Goal: Task Accomplishment & Management: Use online tool/utility

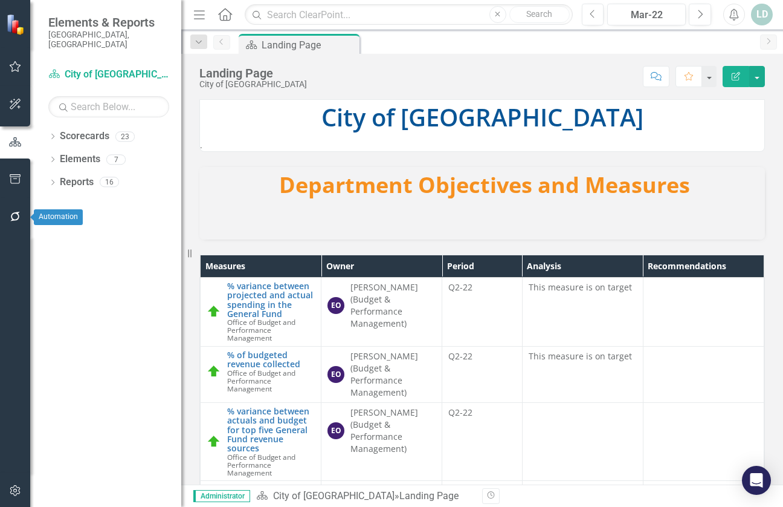
click at [16, 218] on icon "button" at bounding box center [15, 217] width 13 height 10
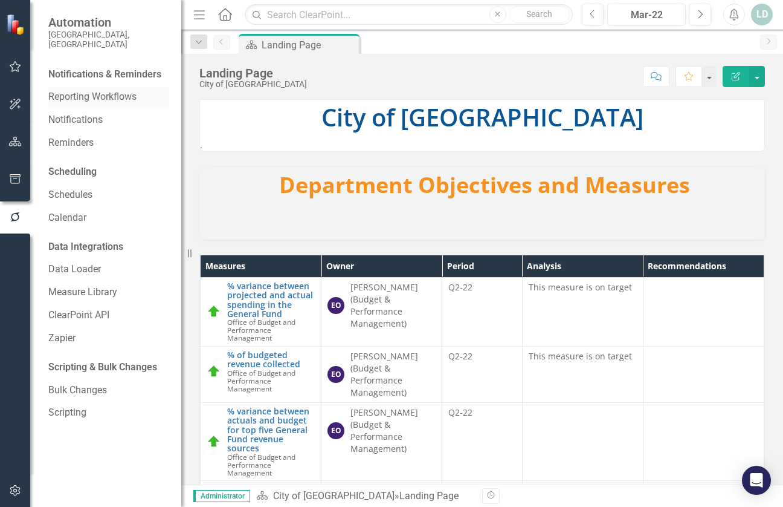
click at [115, 90] on link "Reporting Workflows" at bounding box center [108, 97] width 121 height 14
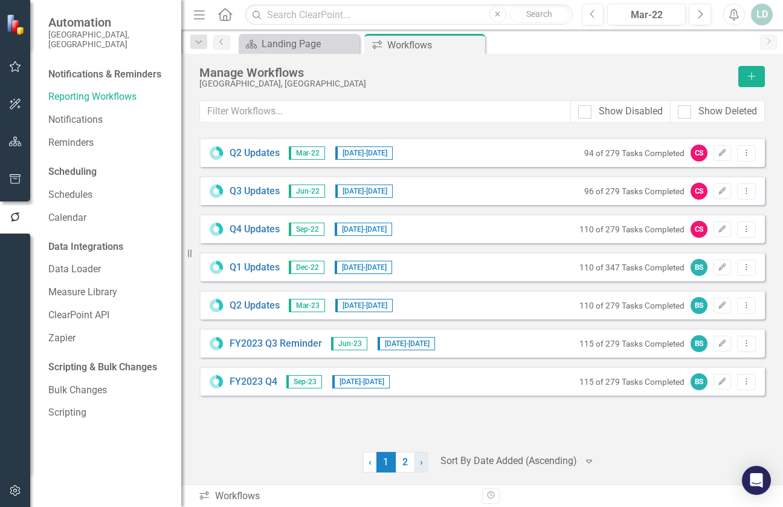
click at [420, 464] on span "›" at bounding box center [421, 461] width 3 height 11
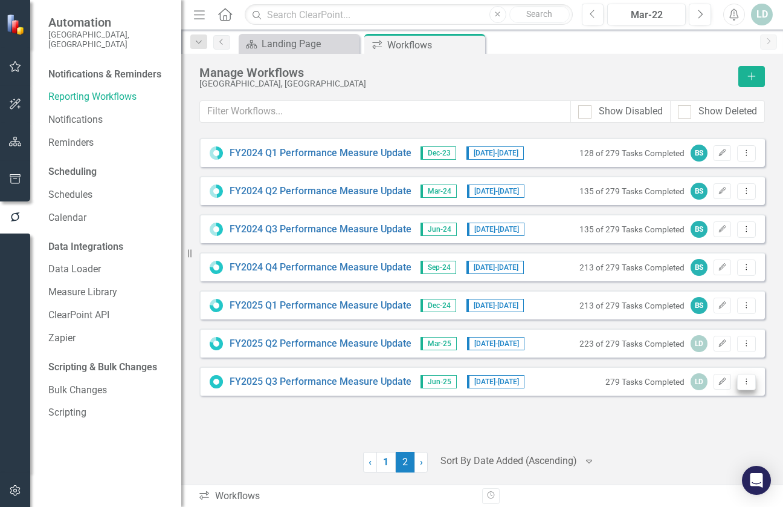
click at [745, 380] on icon "Dropdown Menu" at bounding box center [747, 381] width 10 height 8
click at [731, 443] on link "Copy Duplicate Workflow" at bounding box center [700, 446] width 112 height 22
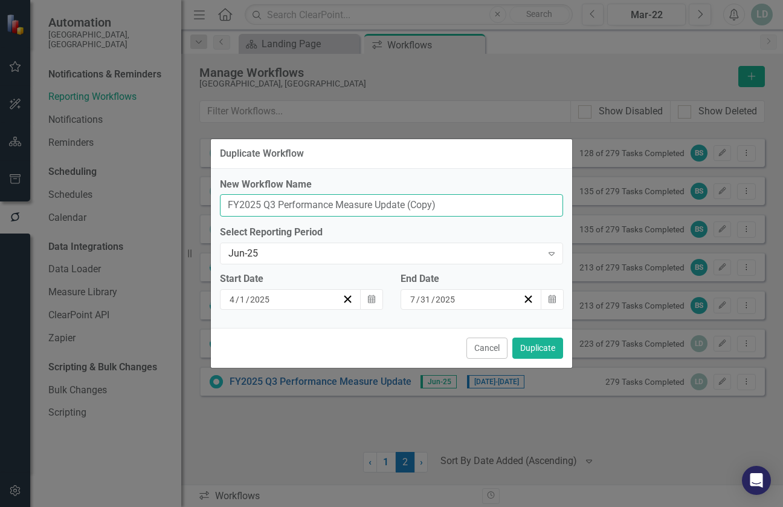
click at [276, 203] on input "FY2025 Q3 Performance Measure Update (Copy)" at bounding box center [391, 205] width 343 height 22
click at [453, 205] on input "FY2025 Q4 Performance Measure Update (Copy)" at bounding box center [391, 205] width 343 height 22
type input "FY2025 Q4 Performance Measure Update"
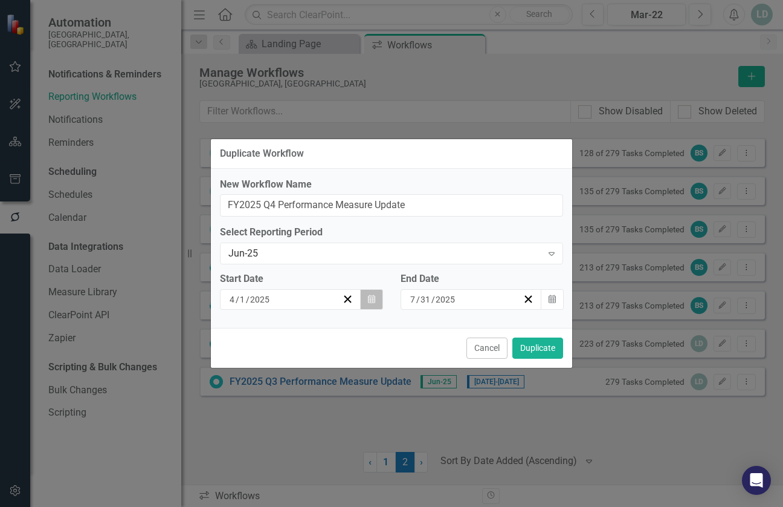
click at [375, 299] on button "Calendar" at bounding box center [371, 299] width 23 height 21
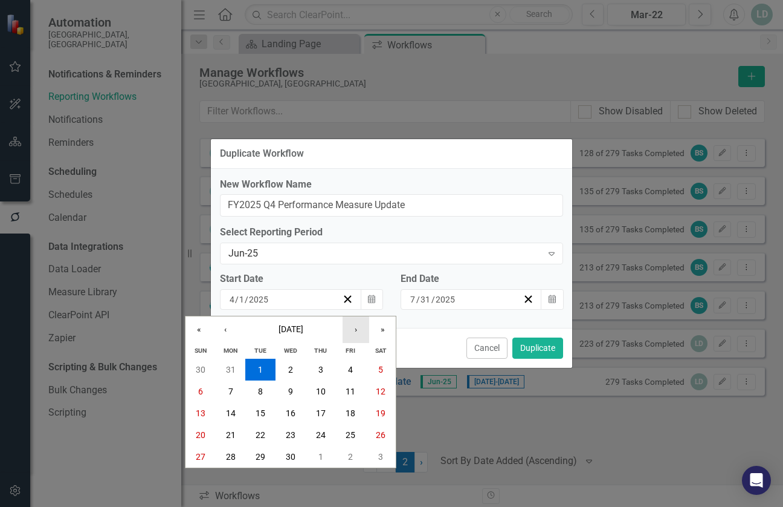
click at [360, 328] on button "›" at bounding box center [356, 329] width 27 height 27
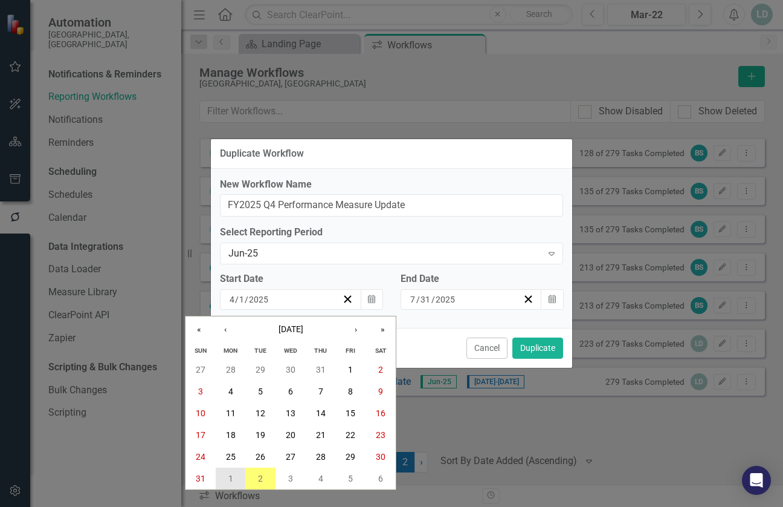
click at [227, 478] on button "1" at bounding box center [231, 478] width 30 height 22
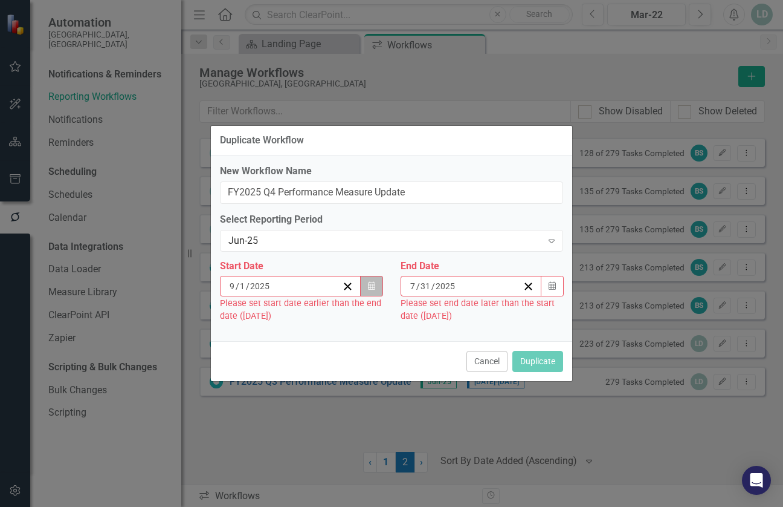
click at [366, 287] on button "Calendar" at bounding box center [371, 286] width 23 height 21
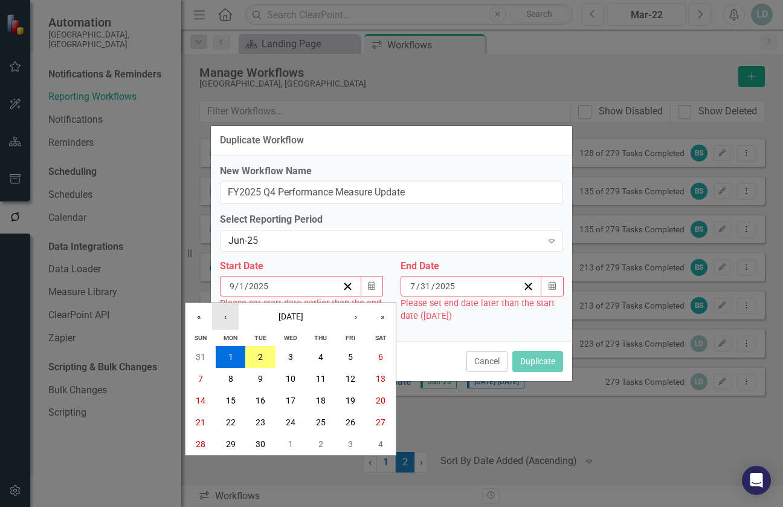
click at [224, 316] on button "‹" at bounding box center [225, 316] width 27 height 27
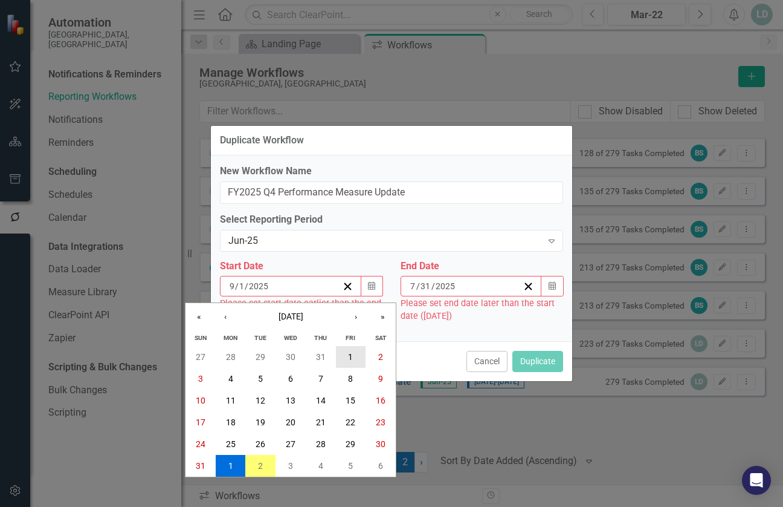
click at [345, 353] on button "1" at bounding box center [351, 357] width 30 height 22
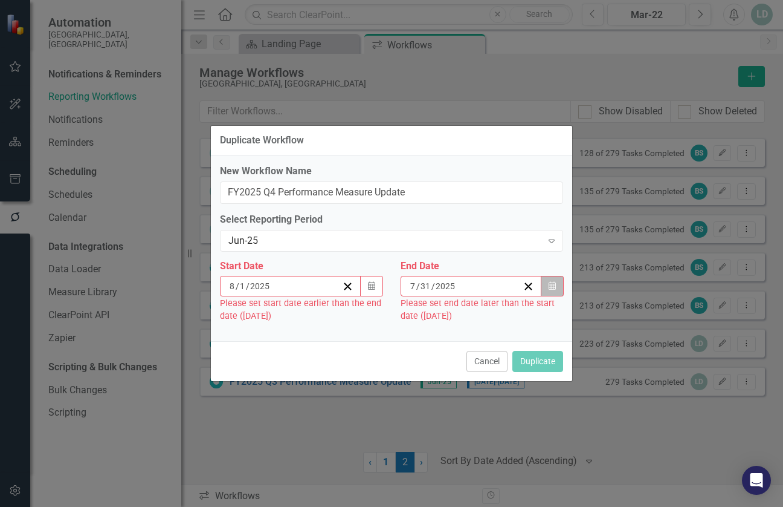
click at [553, 286] on icon "button" at bounding box center [552, 286] width 7 height 8
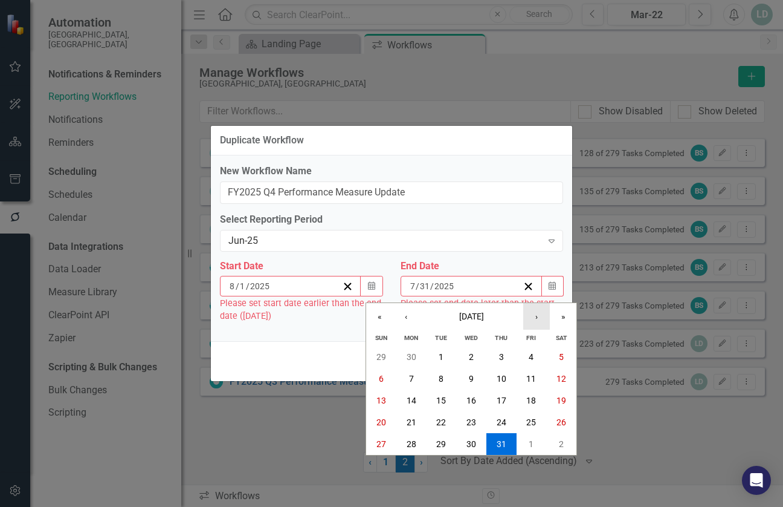
click at [536, 316] on button "›" at bounding box center [536, 316] width 27 height 27
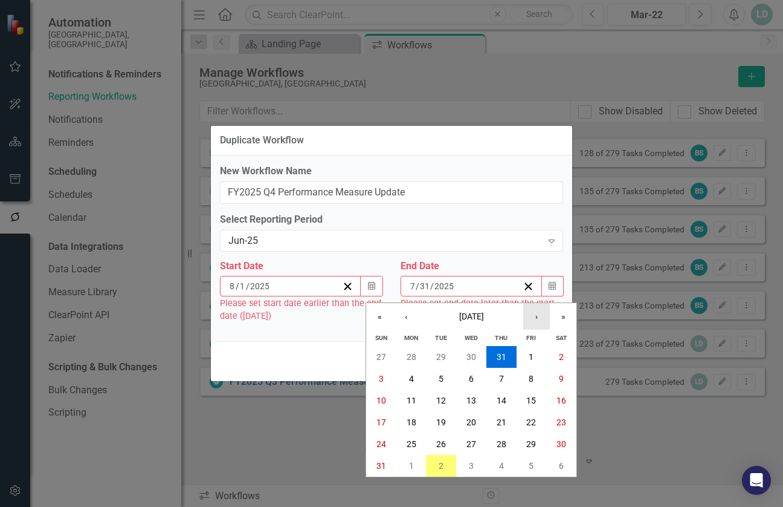
click at [536, 316] on button "›" at bounding box center [536, 316] width 27 height 27
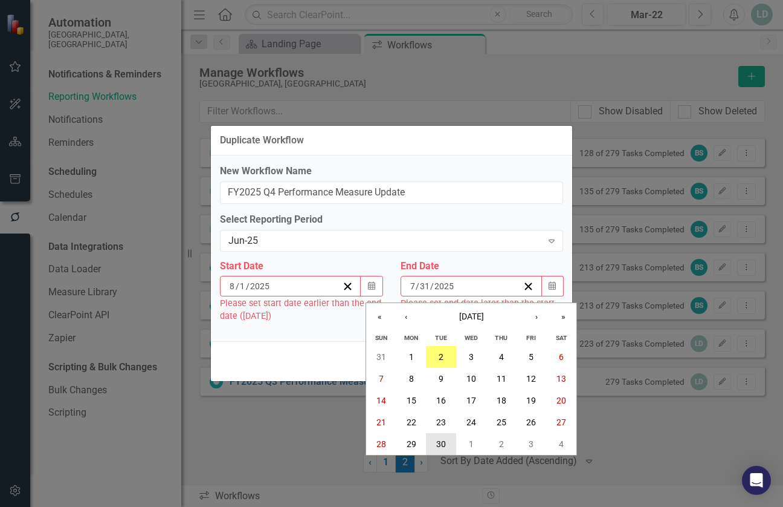
click at [438, 439] on abbr "30" at bounding box center [441, 444] width 10 height 10
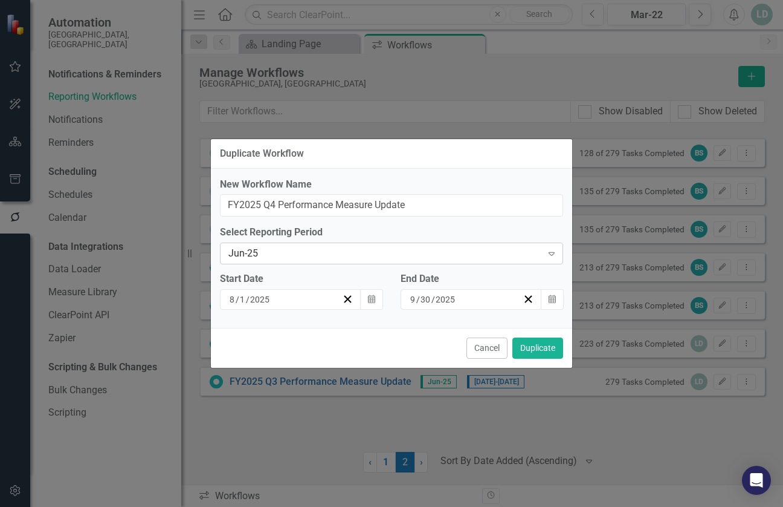
click at [271, 253] on div "Jun-25" at bounding box center [385, 254] width 314 height 14
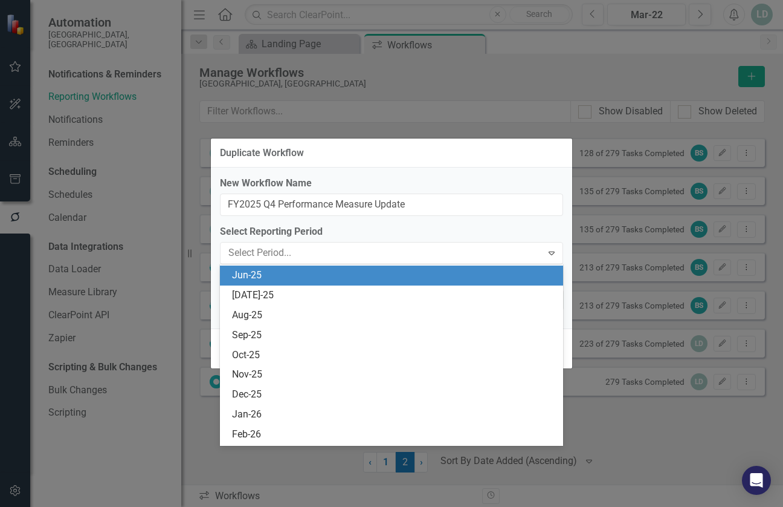
scroll to position [1569, 0]
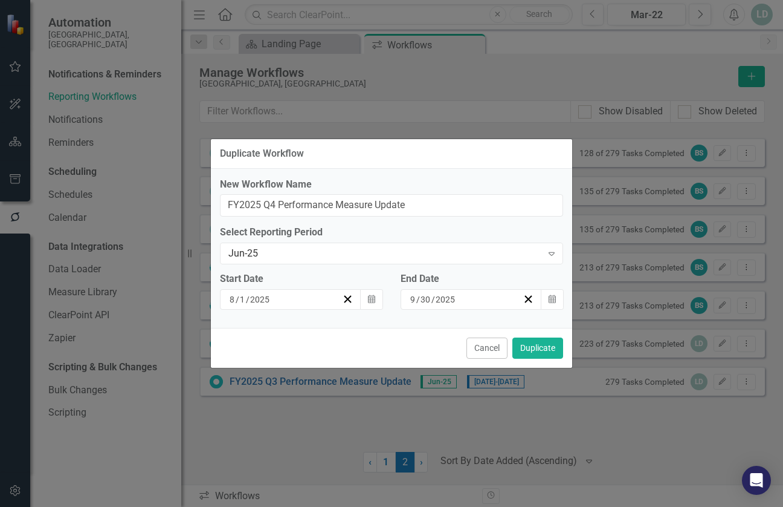
click at [420, 228] on label "Select Reporting Period" at bounding box center [391, 232] width 343 height 14
click at [414, 251] on div "Jun-25" at bounding box center [385, 254] width 314 height 14
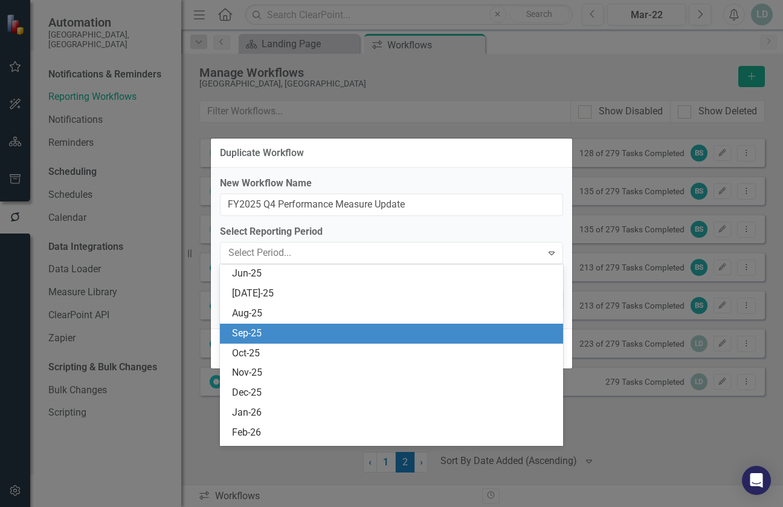
click at [283, 333] on div "Sep-25" at bounding box center [394, 333] width 324 height 14
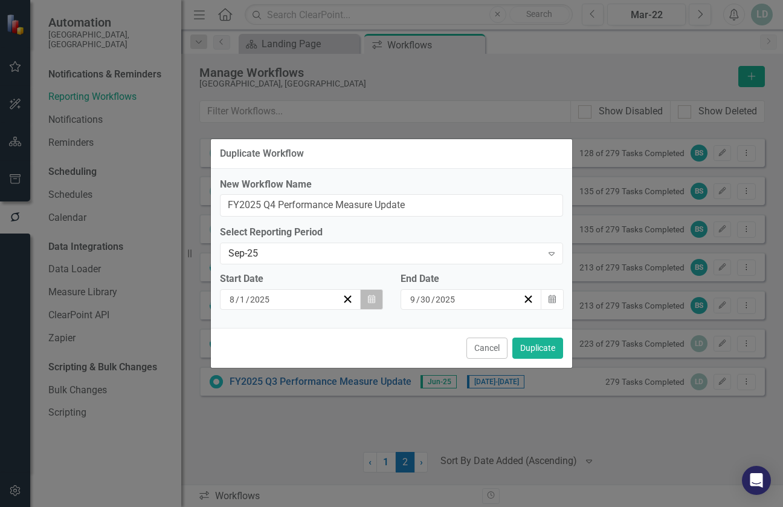
click at [371, 300] on icon "Calendar" at bounding box center [371, 299] width 7 height 8
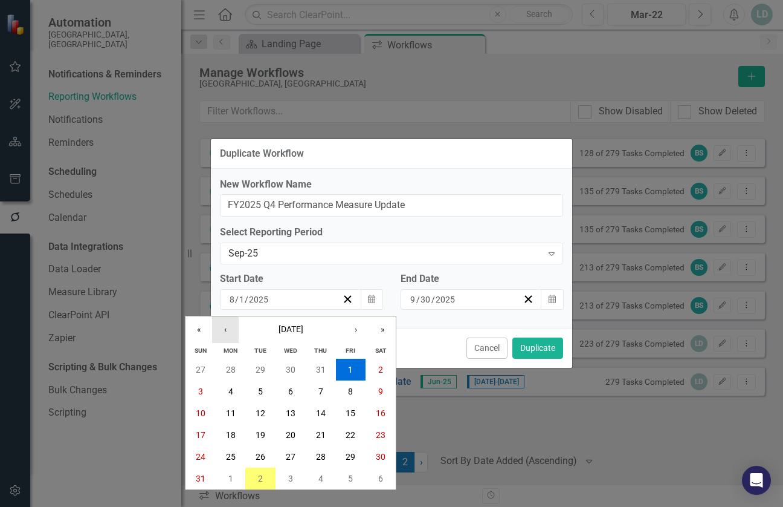
click at [227, 329] on button "‹" at bounding box center [225, 329] width 27 height 27
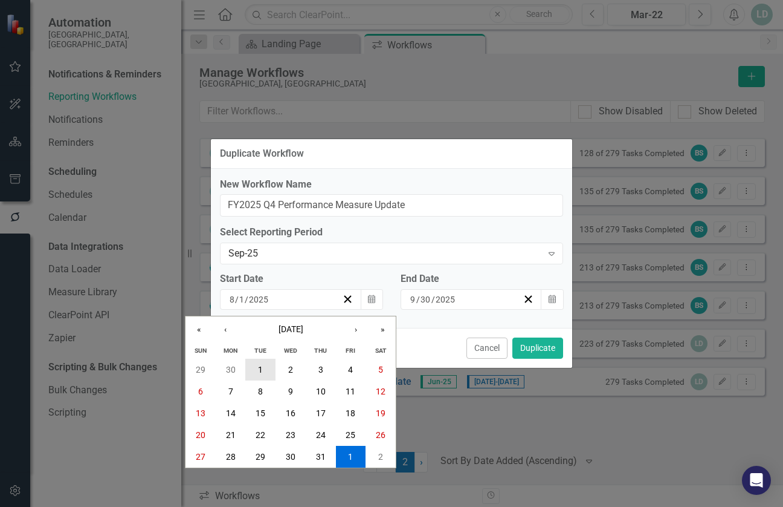
click at [263, 364] on abbr "1" at bounding box center [260, 369] width 5 height 10
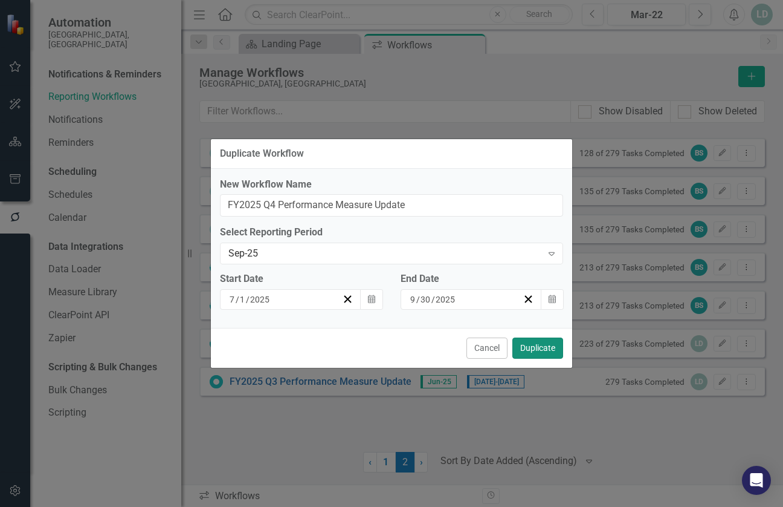
click at [540, 346] on button "Duplicate" at bounding box center [538, 347] width 51 height 21
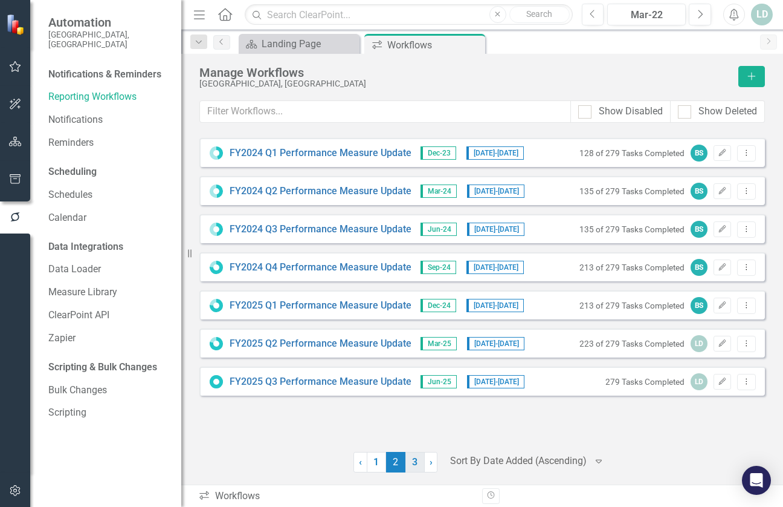
click at [416, 462] on link "3" at bounding box center [415, 462] width 19 height 21
